Goal: Find specific page/section

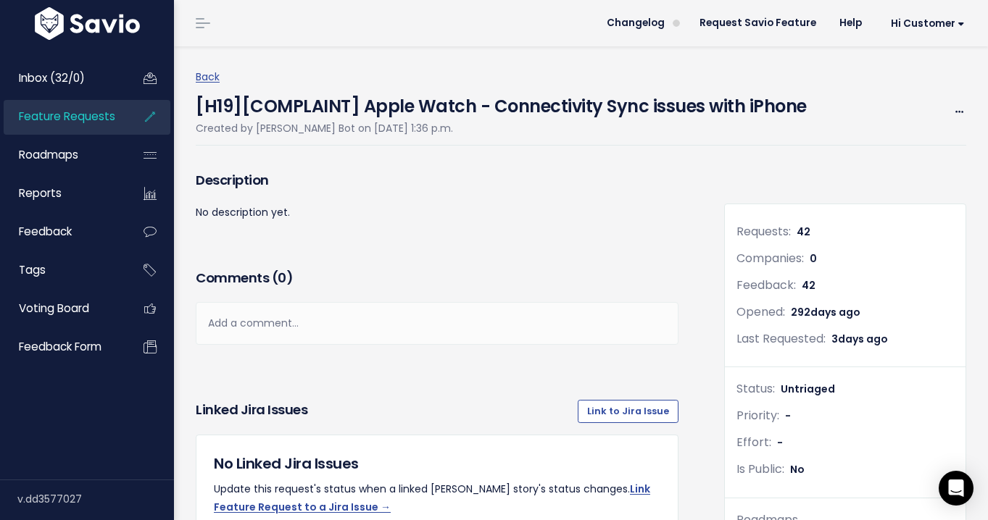
click at [81, 108] on link "Feature Requests" at bounding box center [62, 116] width 117 height 33
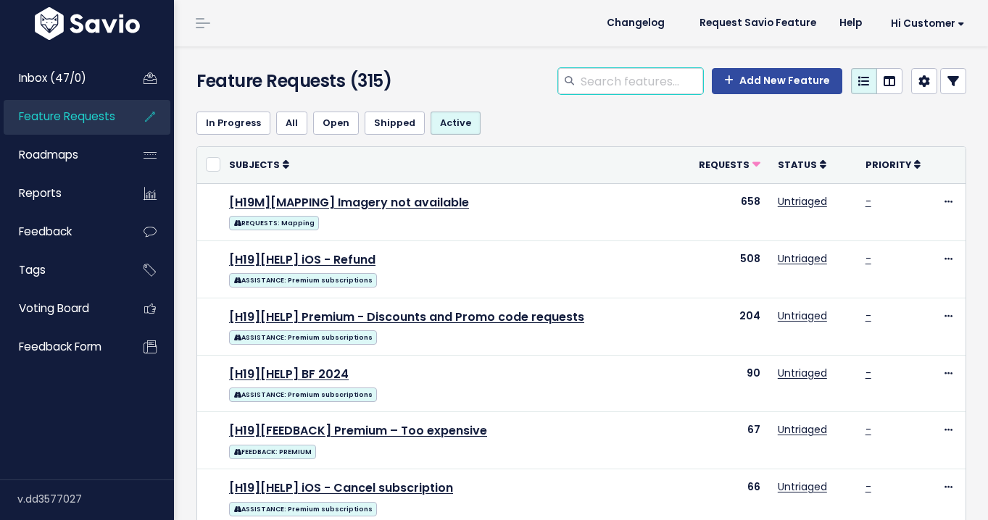
click at [628, 86] on input "search" at bounding box center [641, 81] width 124 height 26
type input "distance"
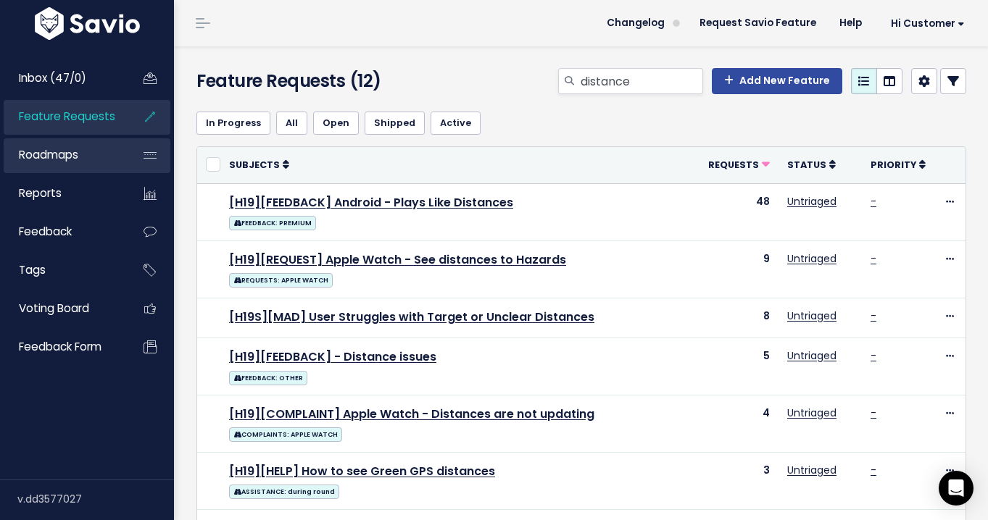
click at [83, 144] on link "Roadmaps" at bounding box center [62, 154] width 117 height 33
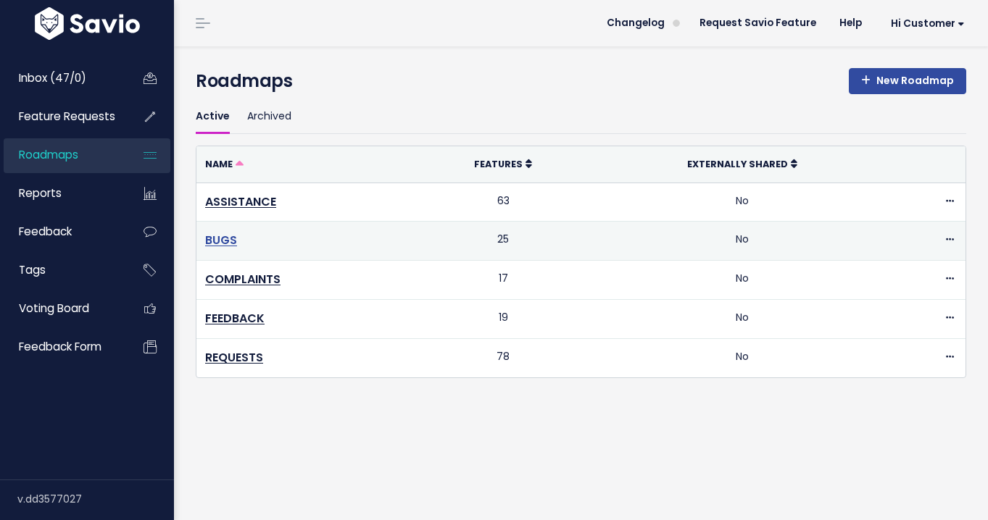
click at [221, 237] on link "BUGS" at bounding box center [221, 240] width 32 height 17
